Goal: Task Accomplishment & Management: Manage account settings

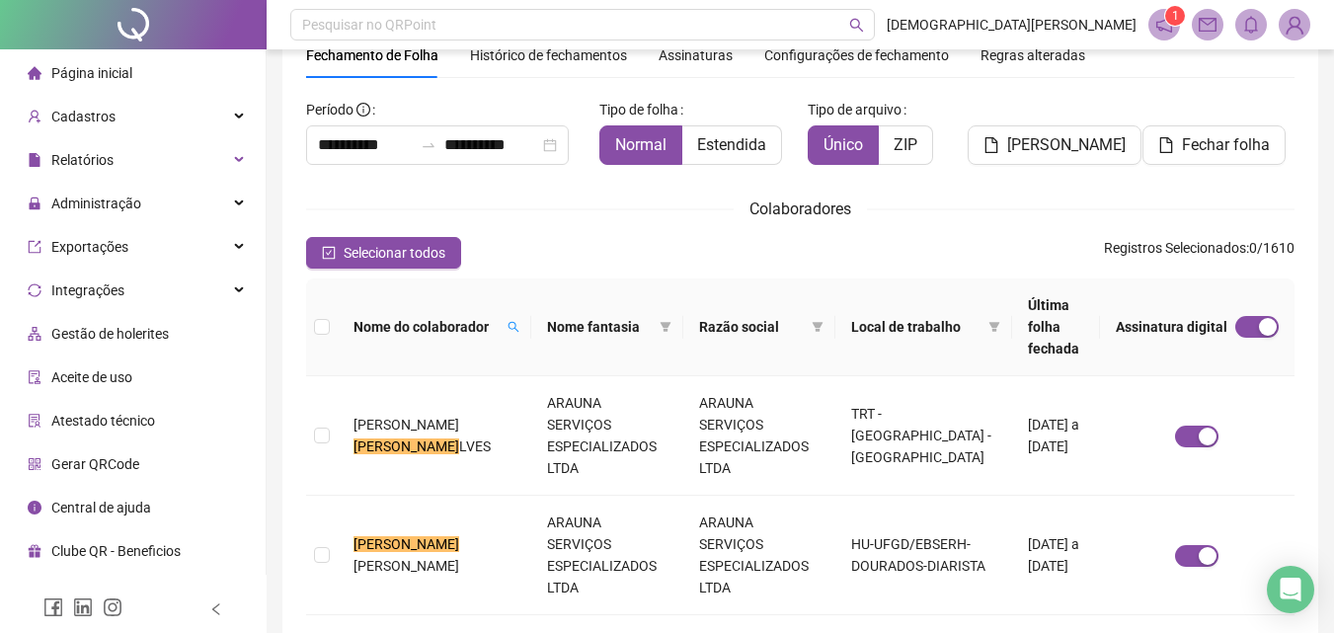
scroll to position [88, 0]
click at [504, 314] on span at bounding box center [514, 327] width 20 height 30
click at [562, 260] on div "Selecionar todos Registros Selecionados : 0 / 1610" at bounding box center [800, 253] width 989 height 32
click at [443, 558] on span "[PERSON_NAME]" at bounding box center [407, 566] width 106 height 16
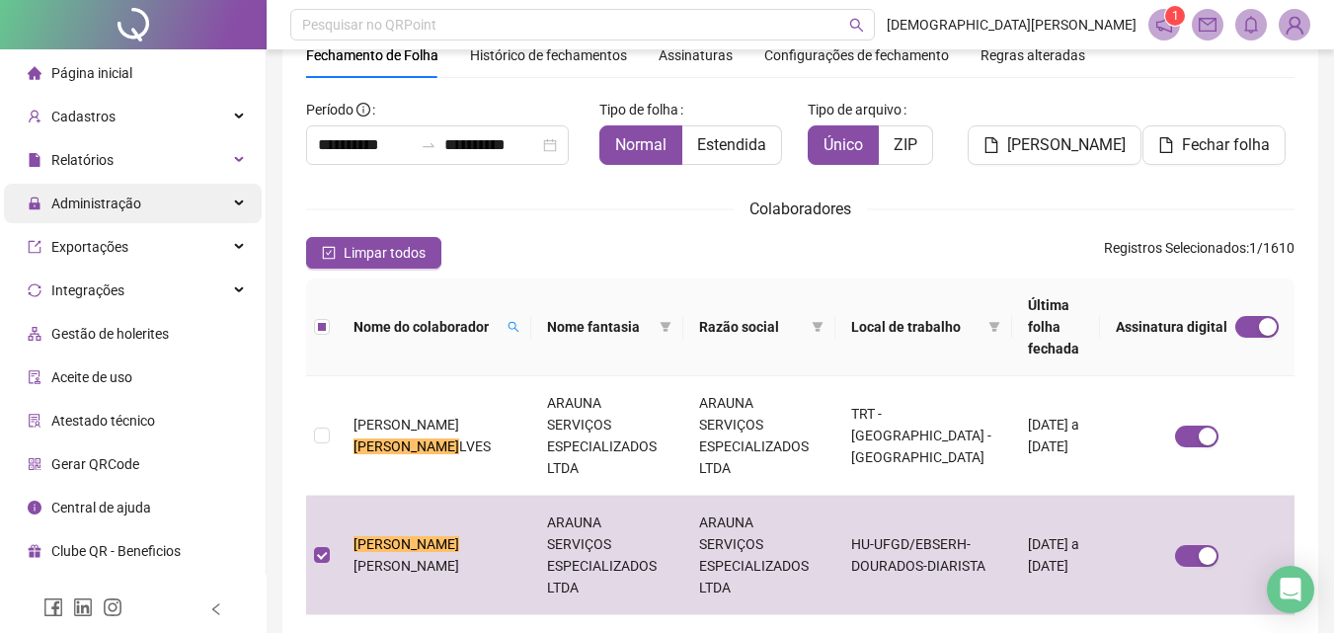
click at [135, 203] on span "Administração" at bounding box center [96, 204] width 90 height 16
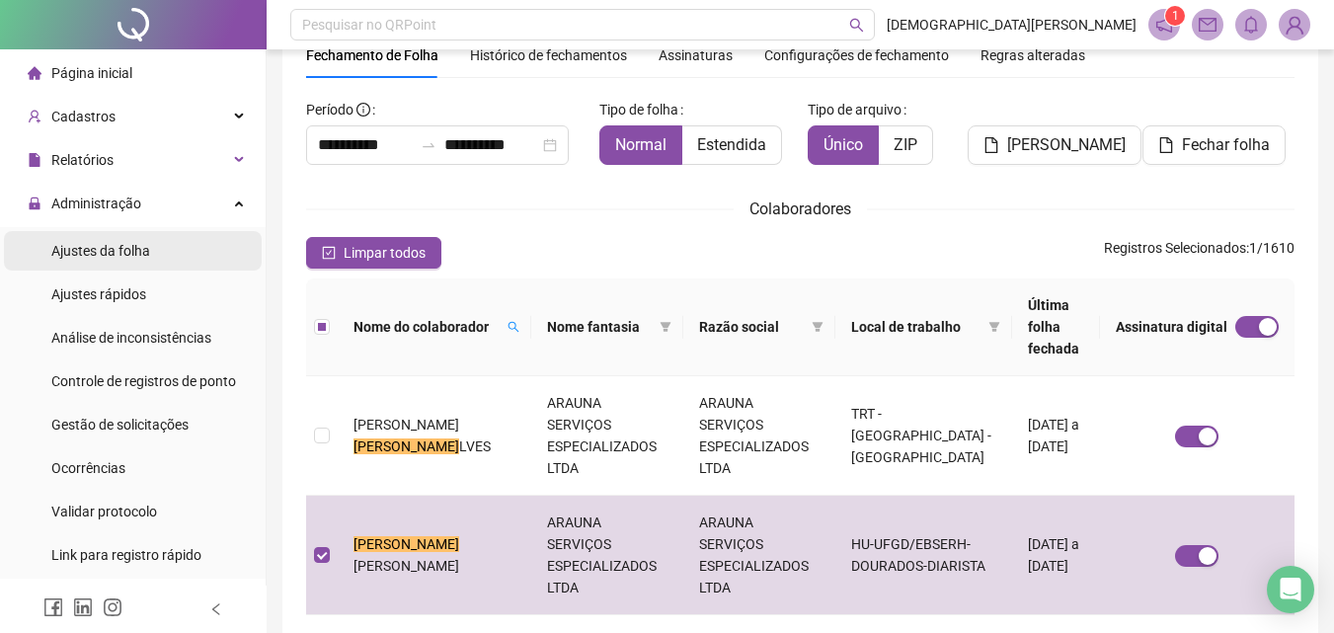
click at [107, 254] on span "Ajustes da folha" at bounding box center [100, 251] width 99 height 16
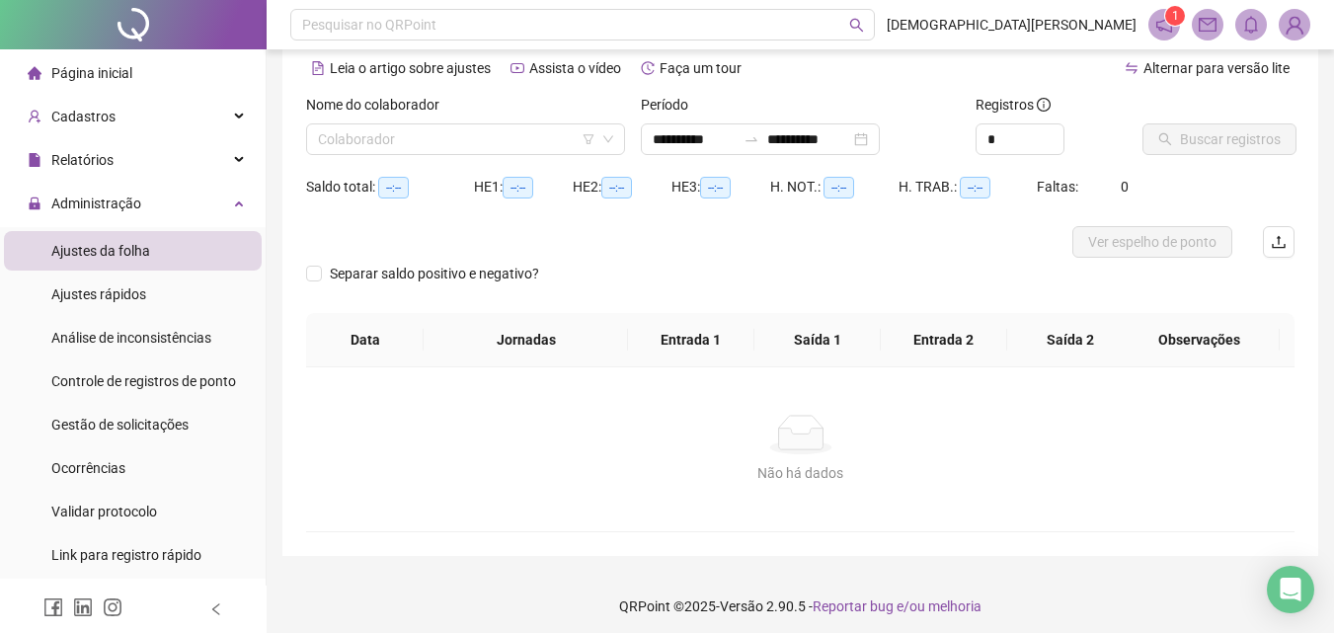
type input "**********"
click at [107, 284] on div "Ajustes rápidos" at bounding box center [98, 295] width 95 height 40
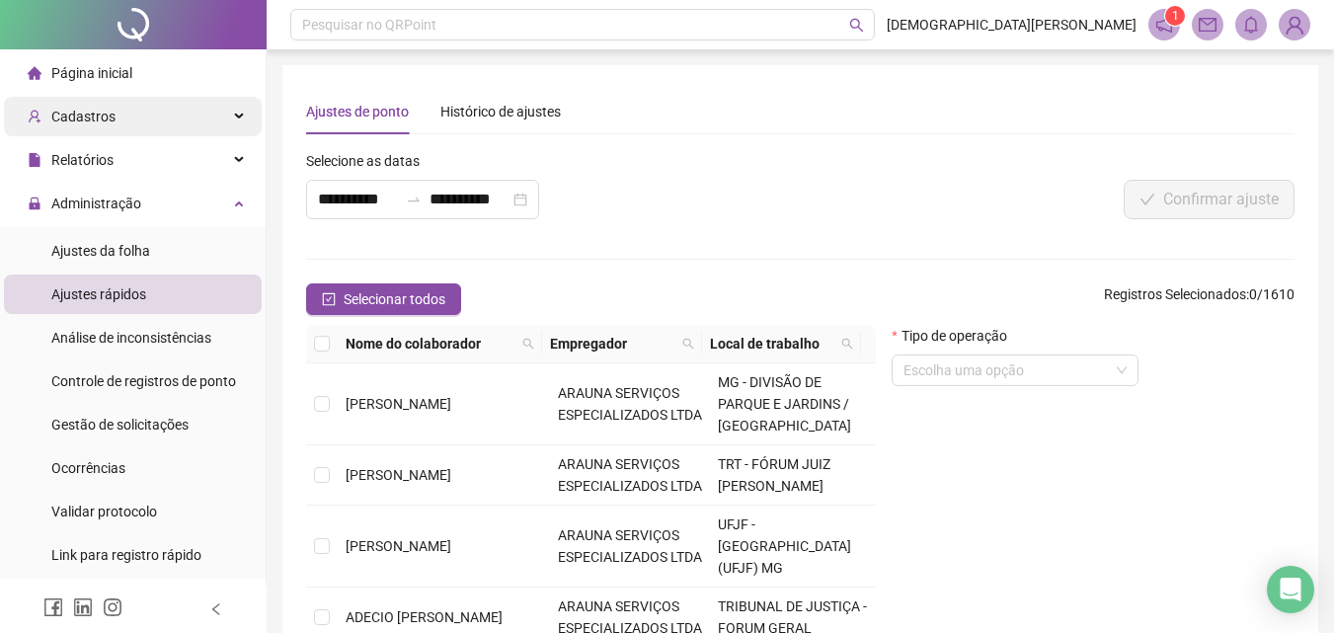
click at [101, 116] on span "Cadastros" at bounding box center [83, 117] width 64 height 16
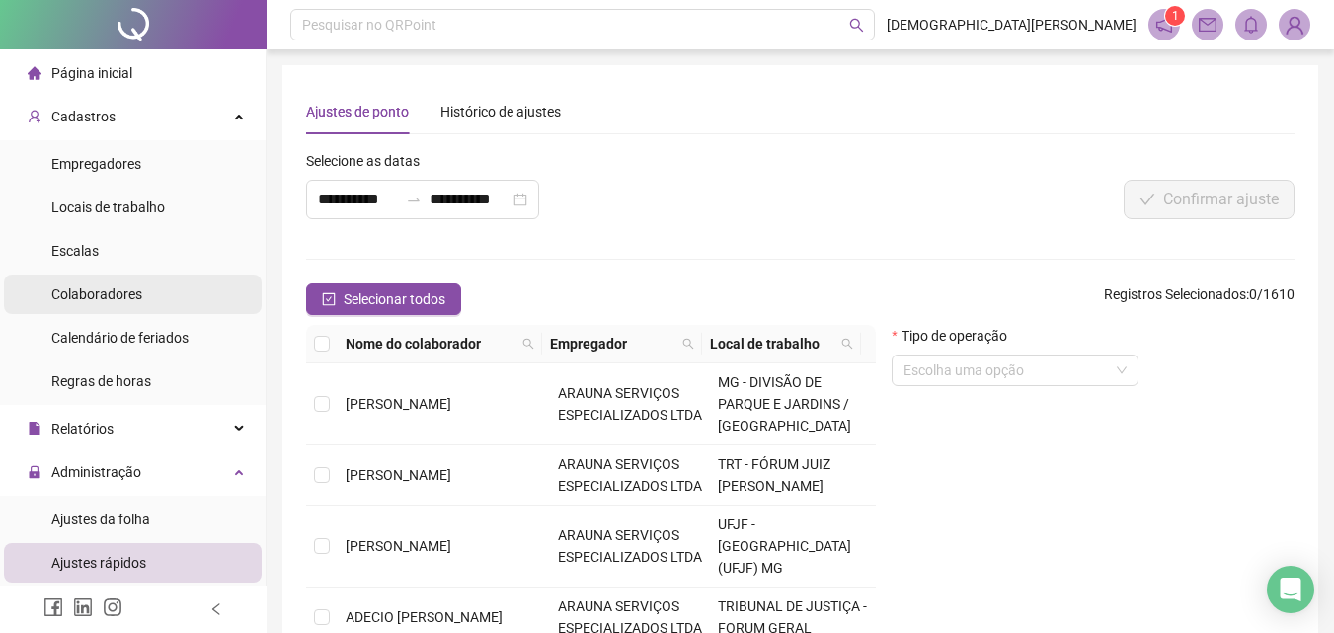
click at [91, 288] on span "Colaboradores" at bounding box center [96, 294] width 91 height 16
